Goal: Information Seeking & Learning: Learn about a topic

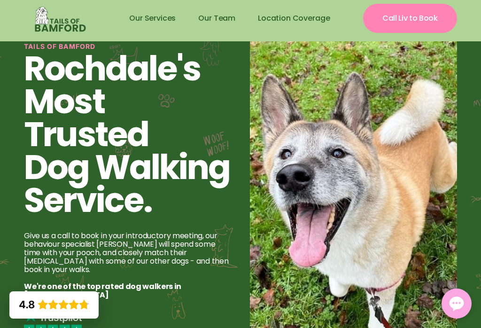
scroll to position [29, 0]
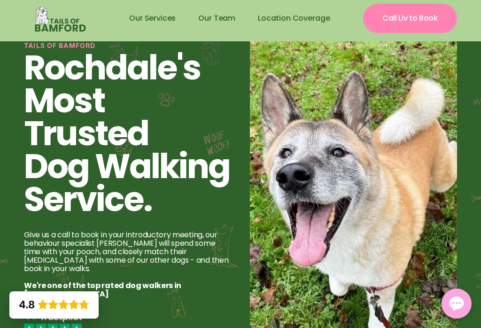
click at [156, 17] on link "Our Services" at bounding box center [152, 18] width 69 height 23
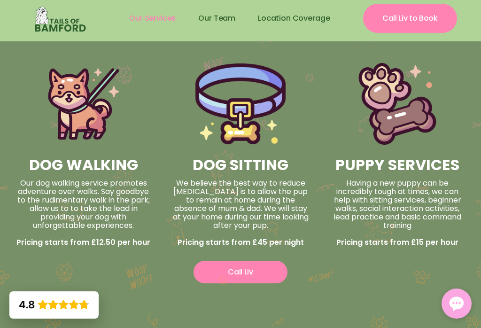
scroll to position [573, 0]
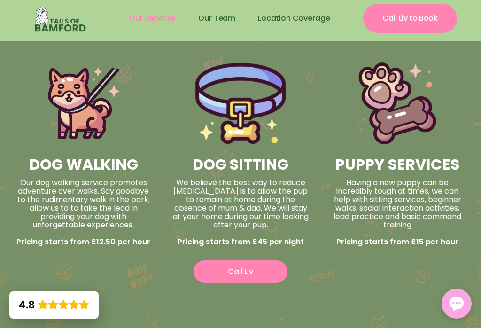
click at [93, 188] on div "Our dog walking service promotes adventure over walks. Say goodbye to the rudim…" at bounding box center [84, 213] width 138 height 68
click at [104, 170] on h2 "DOG WALKING" at bounding box center [84, 164] width 138 height 19
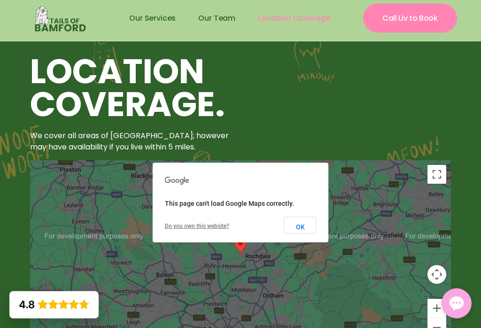
scroll to position [1993, 0]
click at [303, 226] on button "OK" at bounding box center [300, 225] width 32 height 17
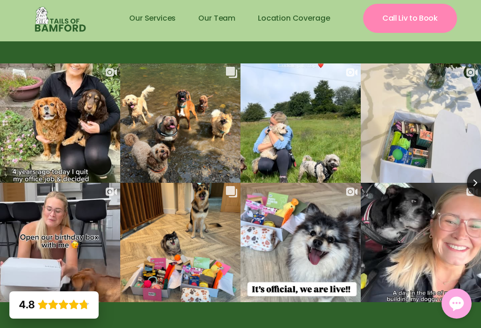
scroll to position [2339, 0]
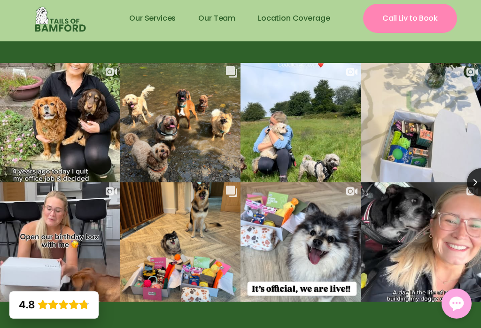
click at [350, 160] on div "Likes Count 37 Comments Count 3 Surrounded by dogs is my favourite place to be …" at bounding box center [300, 122] width 121 height 120
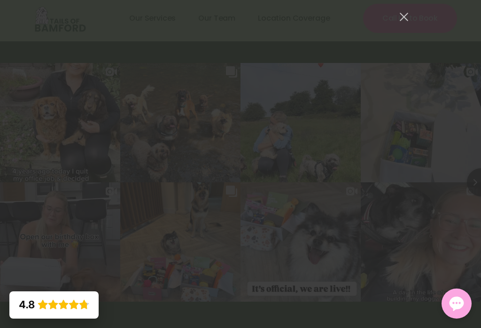
scroll to position [3868, 0]
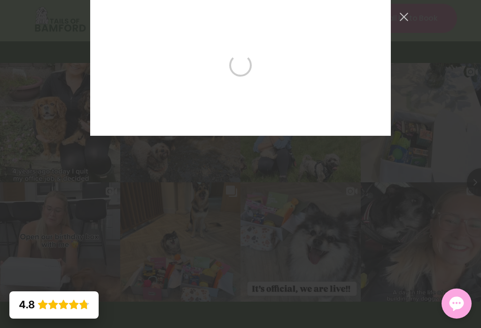
click at [404, 18] on button "Close Instagram Feed Popup" at bounding box center [404, 16] width 15 height 15
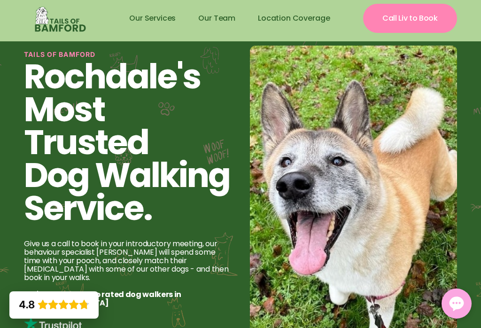
scroll to position [2944, 0]
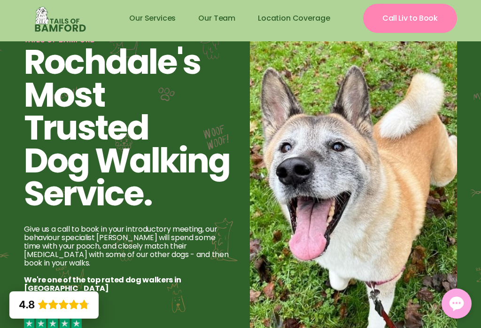
click at [151, 17] on link "Our Services" at bounding box center [152, 18] width 69 height 23
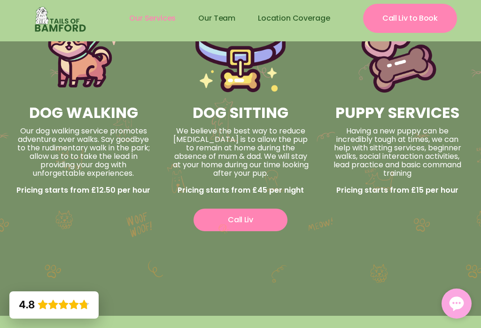
scroll to position [625, 0]
click at [219, 15] on link "Our Team" at bounding box center [217, 18] width 60 height 23
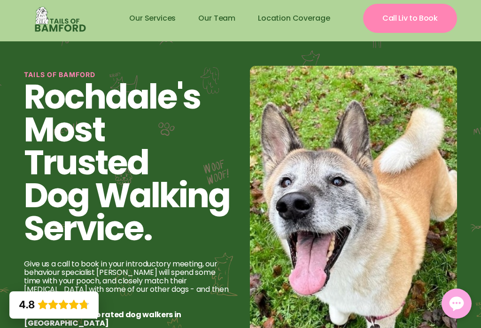
scroll to position [44, 0]
